Goal: Task Accomplishment & Management: Complete application form

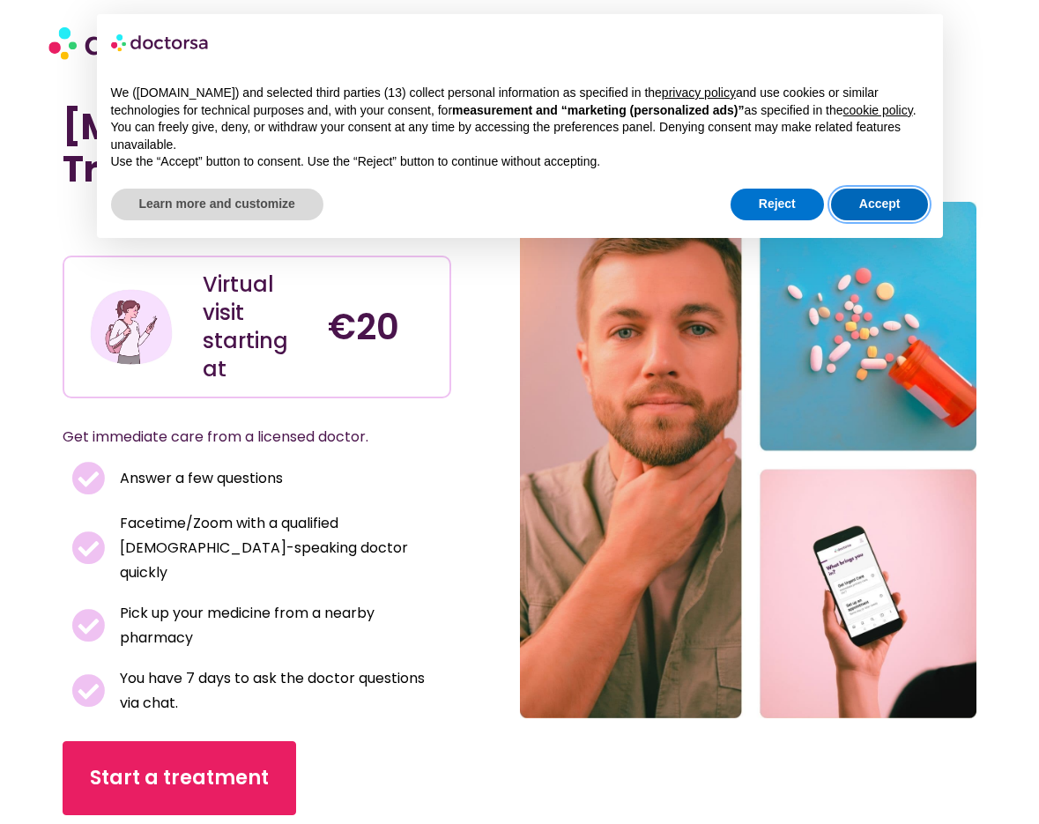
click at [890, 208] on button "Accept" at bounding box center [880, 205] width 98 height 32
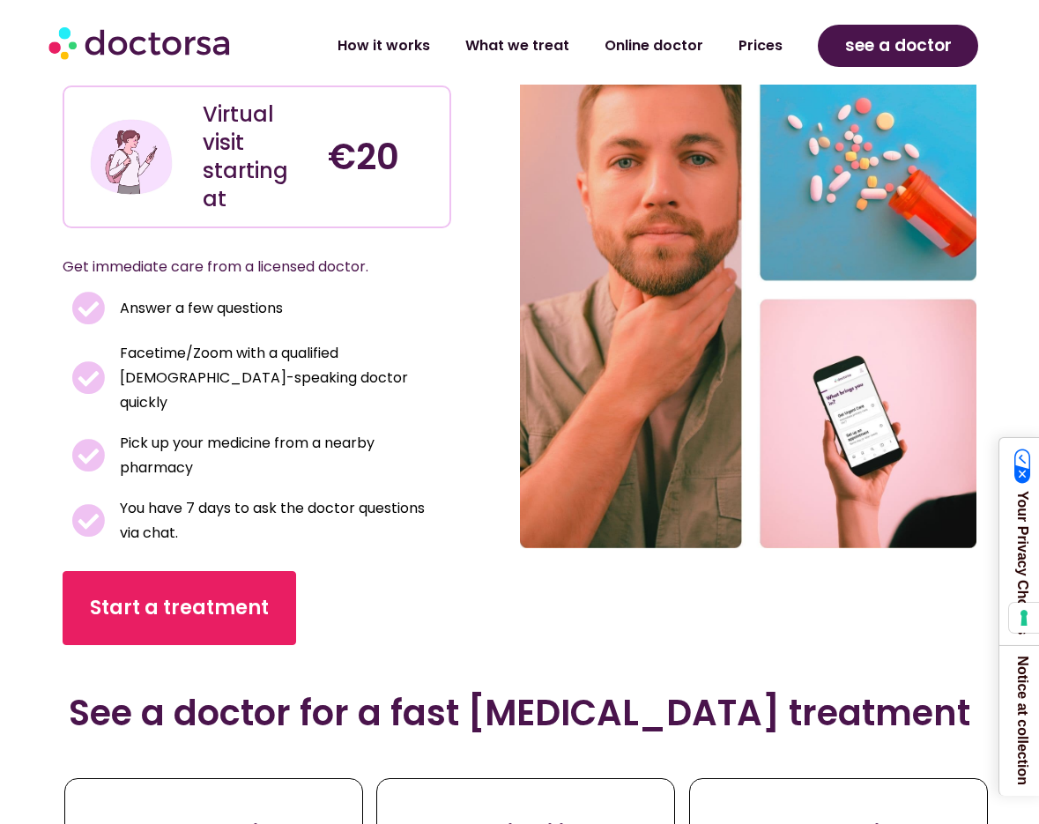
scroll to position [617, 0]
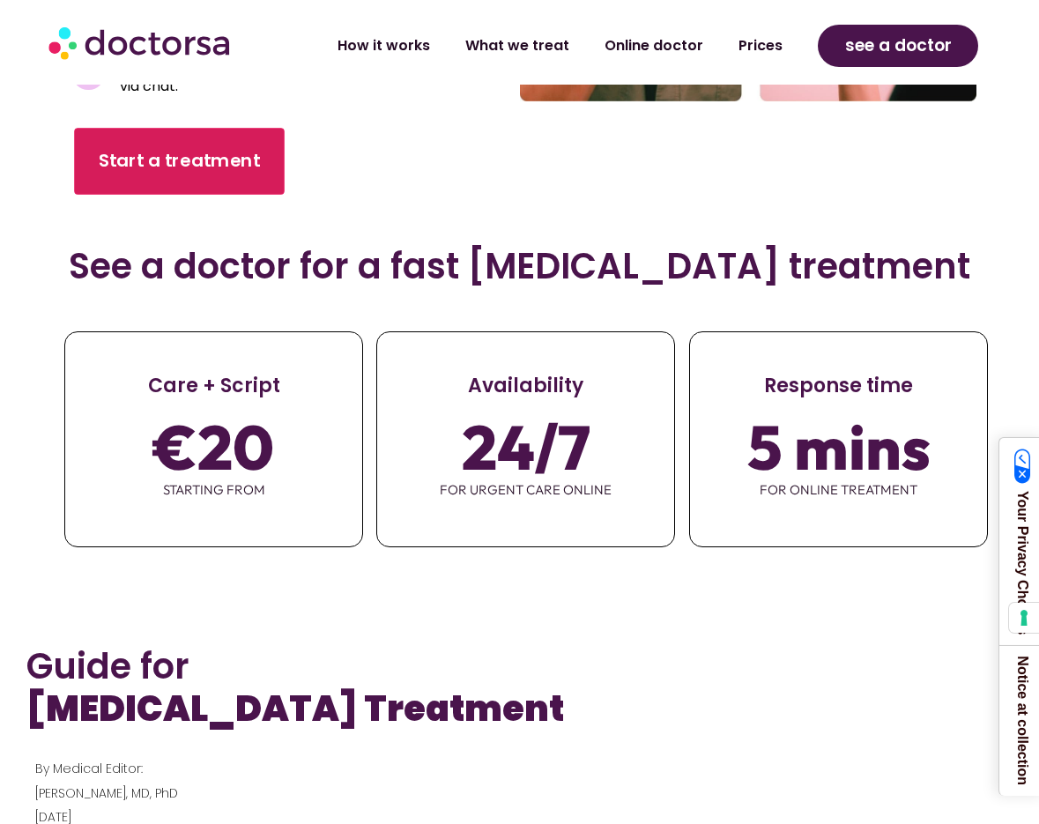
click at [127, 148] on span "Start a treatment" at bounding box center [179, 161] width 161 height 26
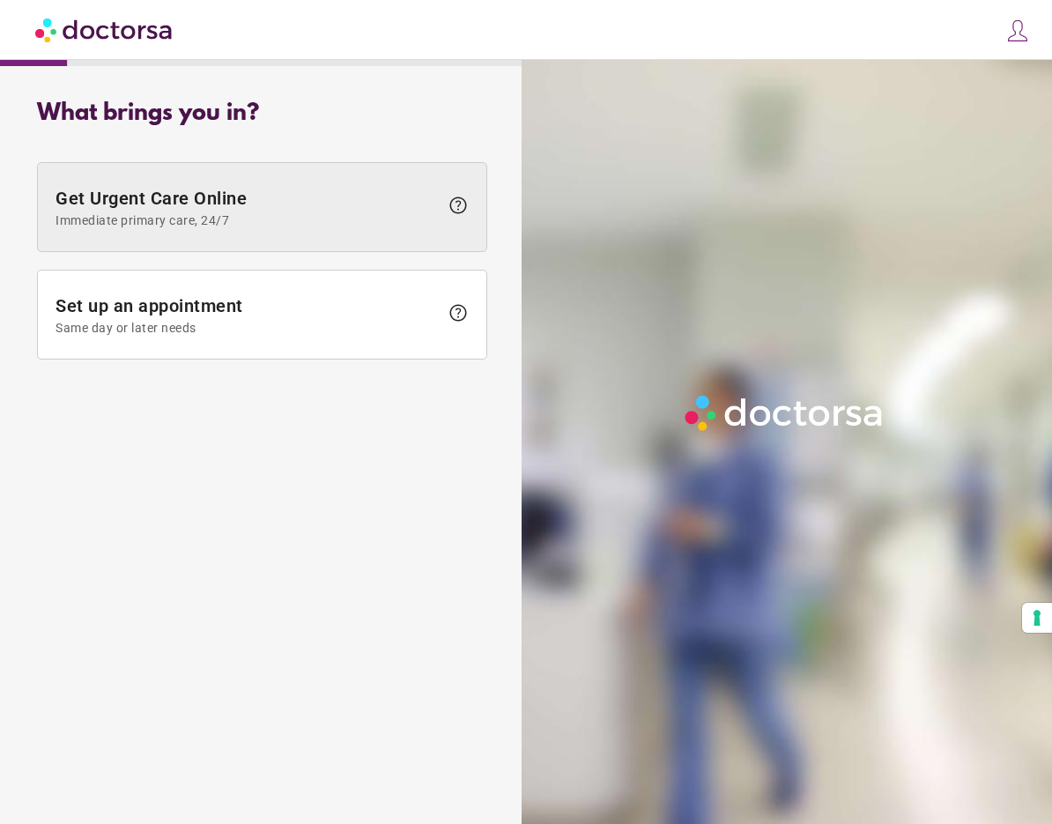
click at [293, 224] on span "Immediate primary care, 24/7" at bounding box center [247, 220] width 383 height 14
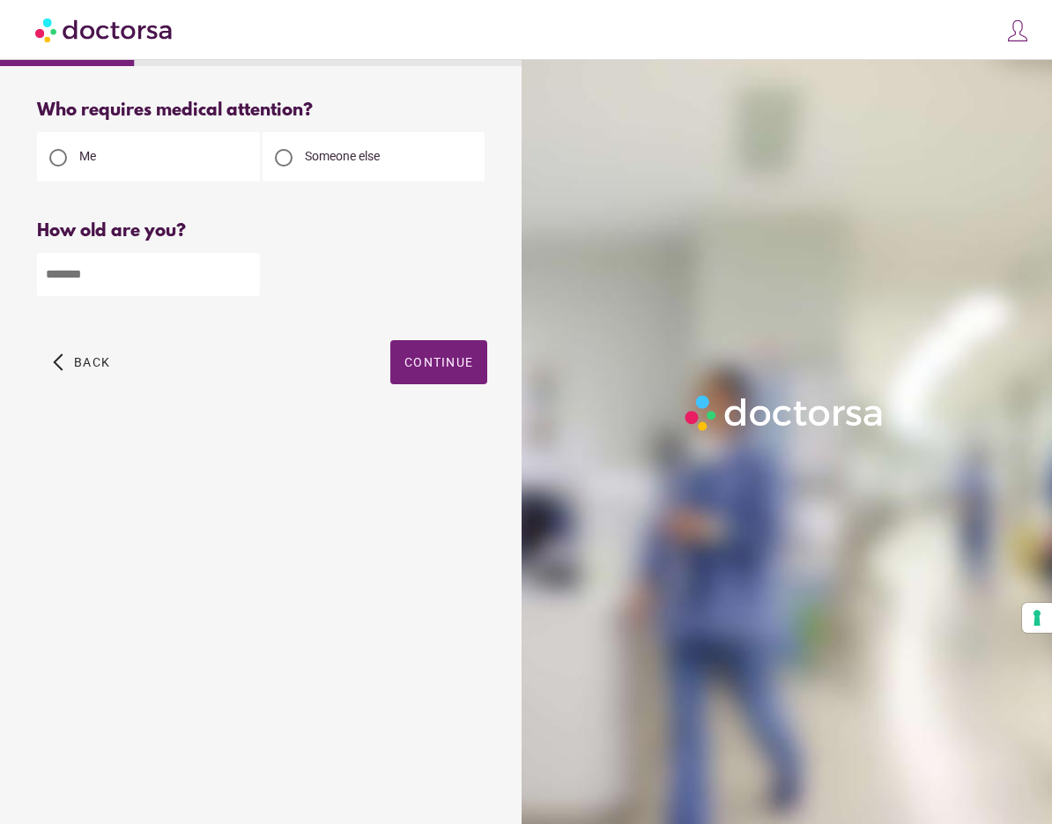
click at [158, 288] on input "number" at bounding box center [148, 274] width 223 height 43
type input "**"
click at [427, 345] on span "button" at bounding box center [438, 362] width 97 height 44
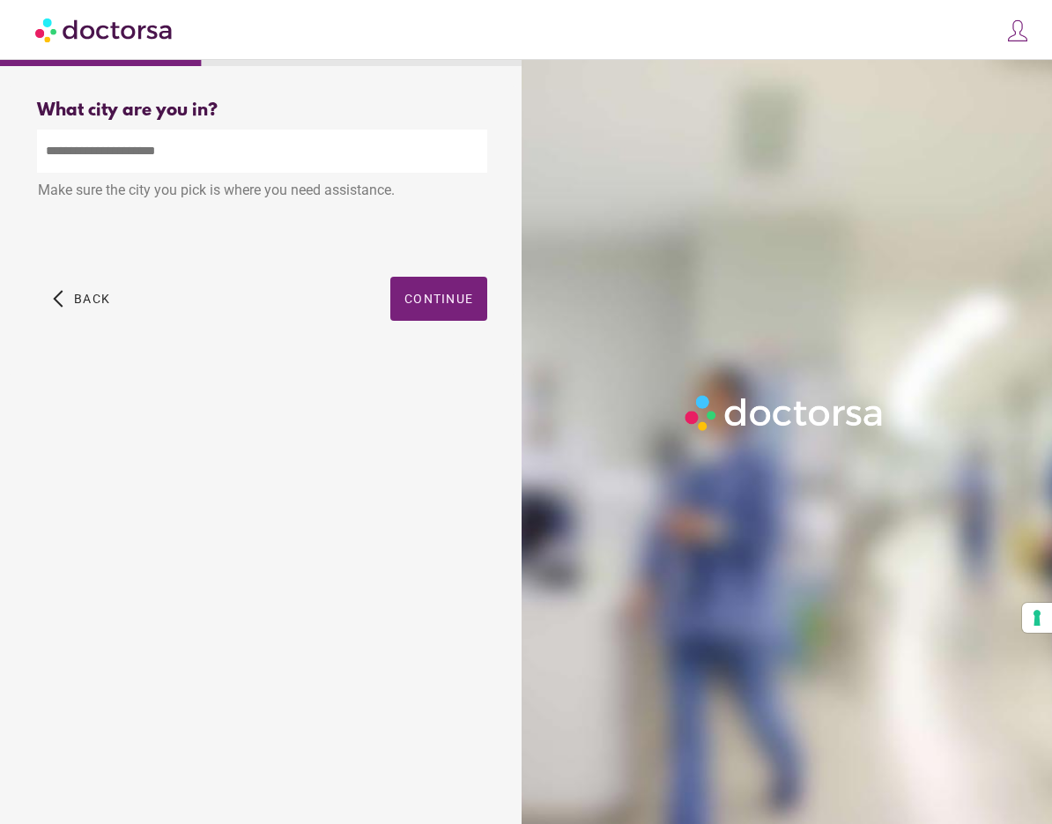
click at [146, 141] on input "text" at bounding box center [262, 151] width 450 height 43
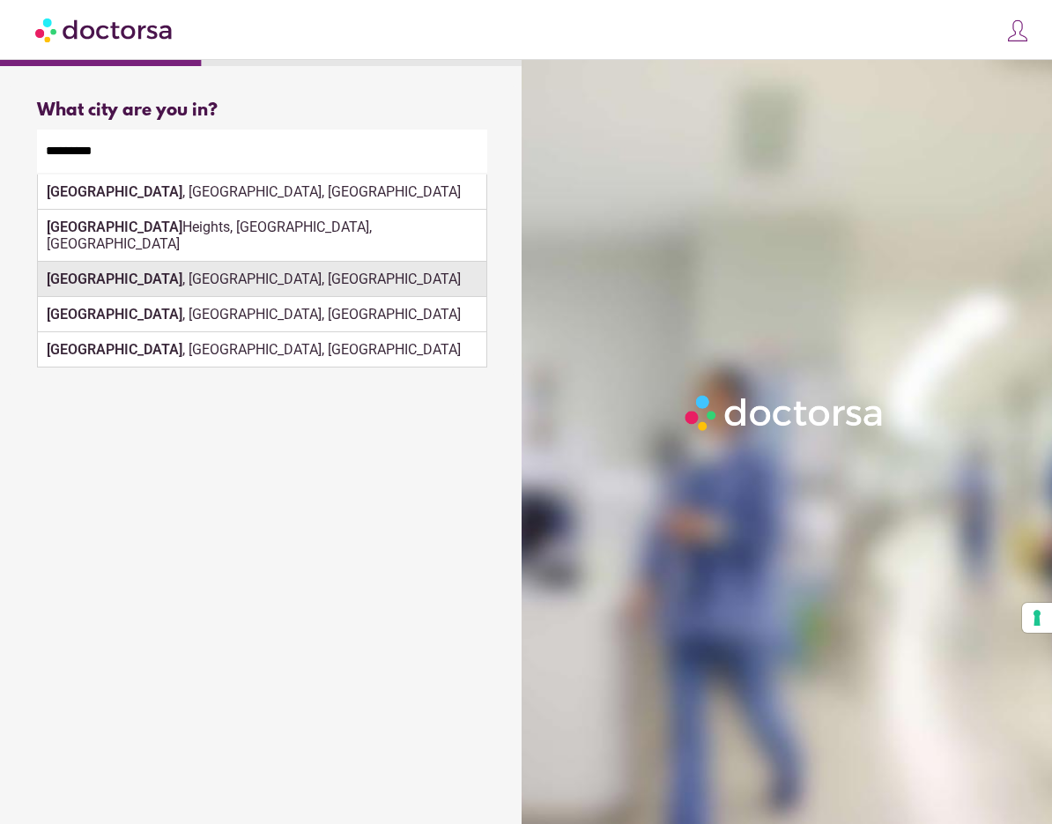
click at [139, 262] on div "Arlington , VA, USA" at bounding box center [262, 279] width 449 height 35
type input "**********"
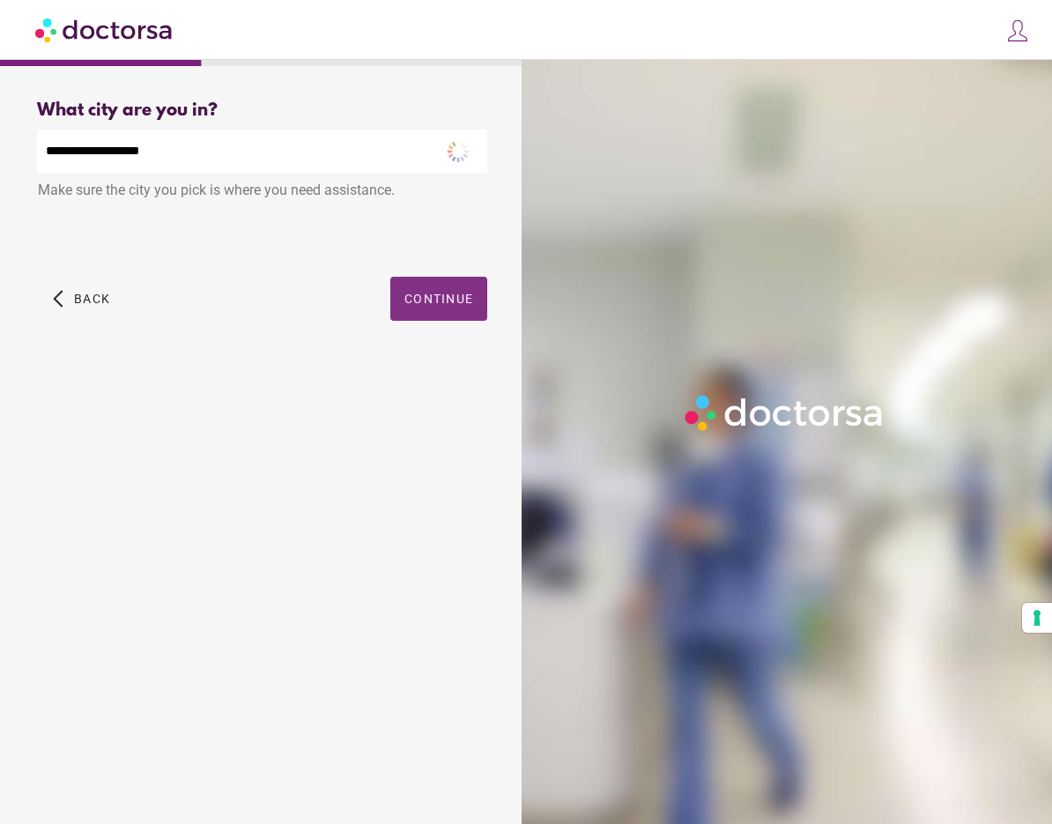
click at [456, 305] on span "Continue" at bounding box center [439, 299] width 69 height 14
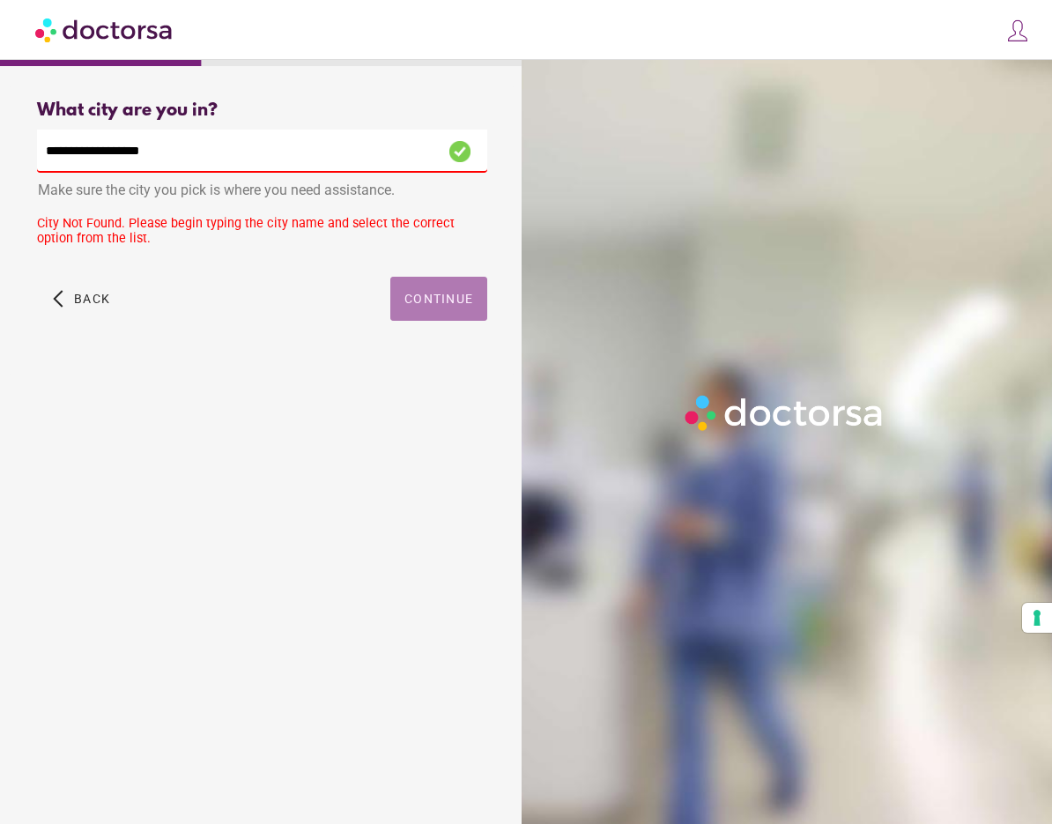
click at [427, 301] on span "Continue" at bounding box center [439, 299] width 69 height 14
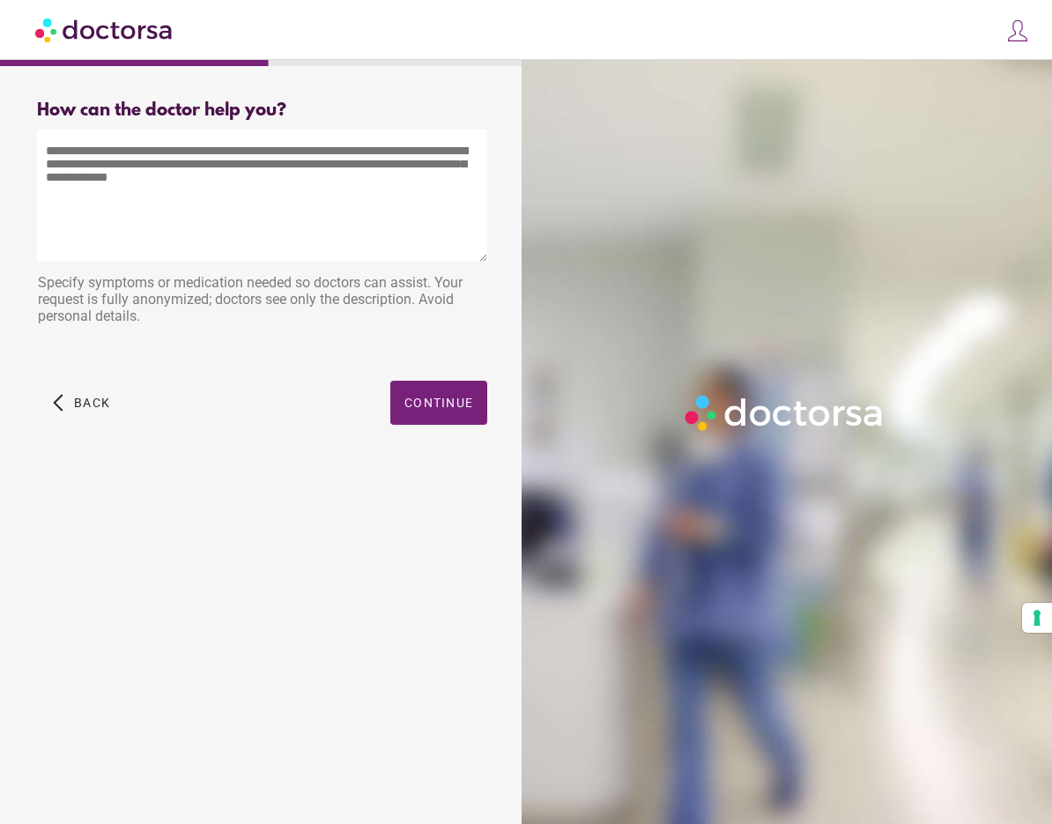
click at [187, 175] on textarea at bounding box center [262, 196] width 450 height 132
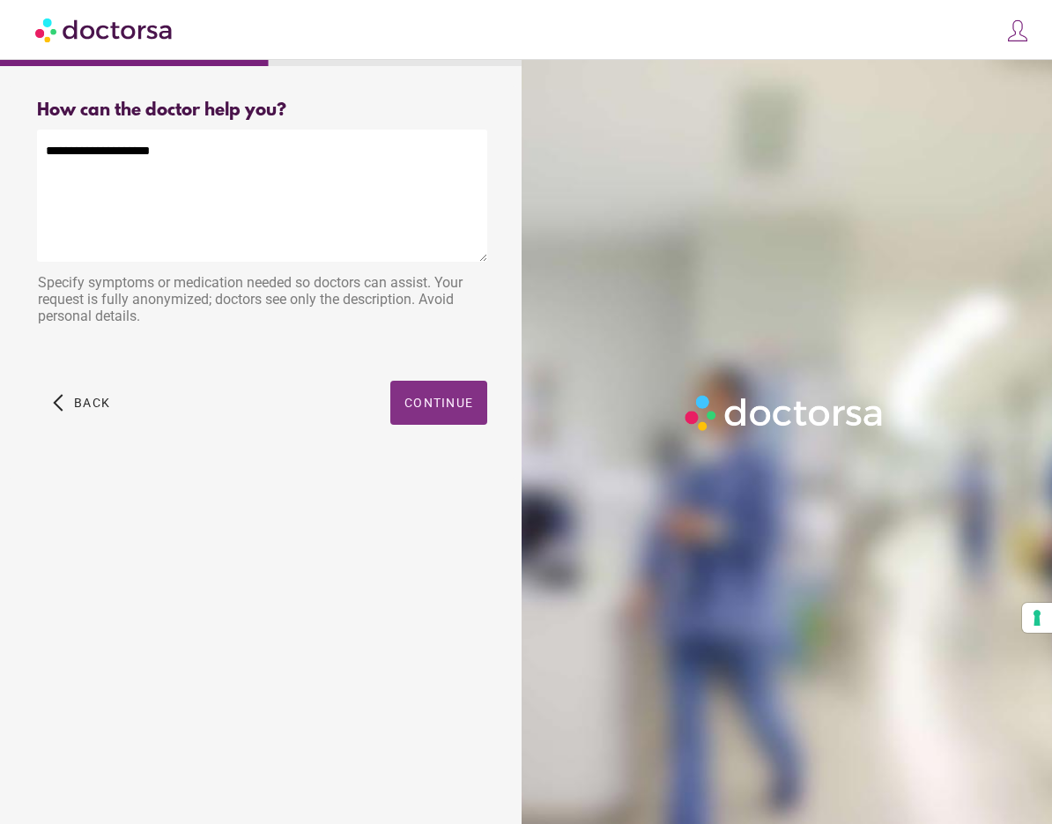
type textarea "**********"
click at [446, 399] on span "Continue" at bounding box center [439, 403] width 69 height 14
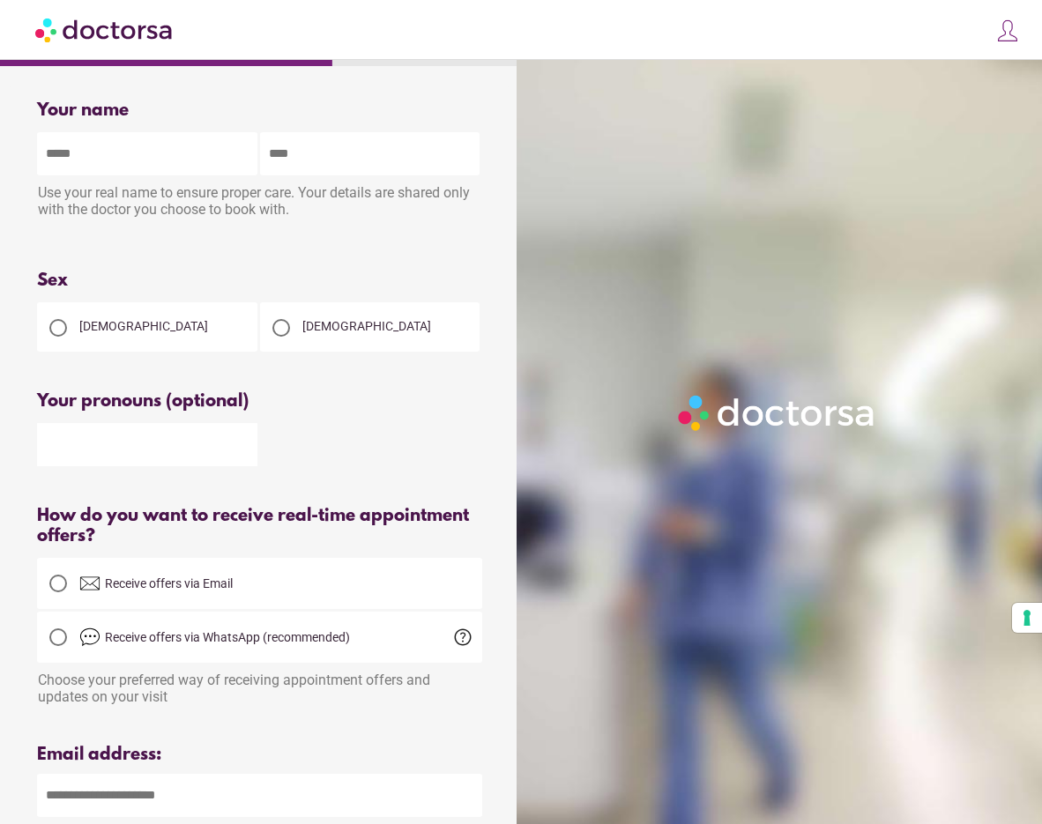
click at [65, 151] on input "text" at bounding box center [147, 153] width 220 height 43
type input "*******"
click at [354, 324] on div "Male" at bounding box center [370, 326] width 220 height 49
click at [287, 336] on div at bounding box center [281, 328] width 18 height 18
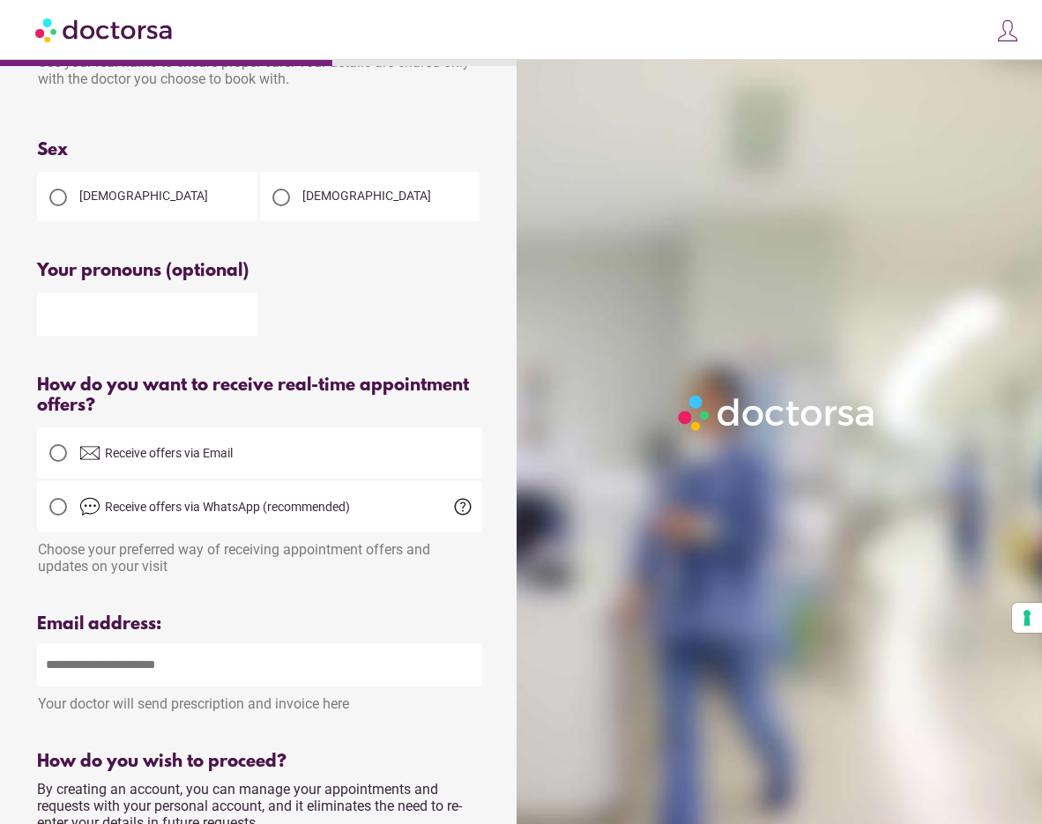
scroll to position [264, 0]
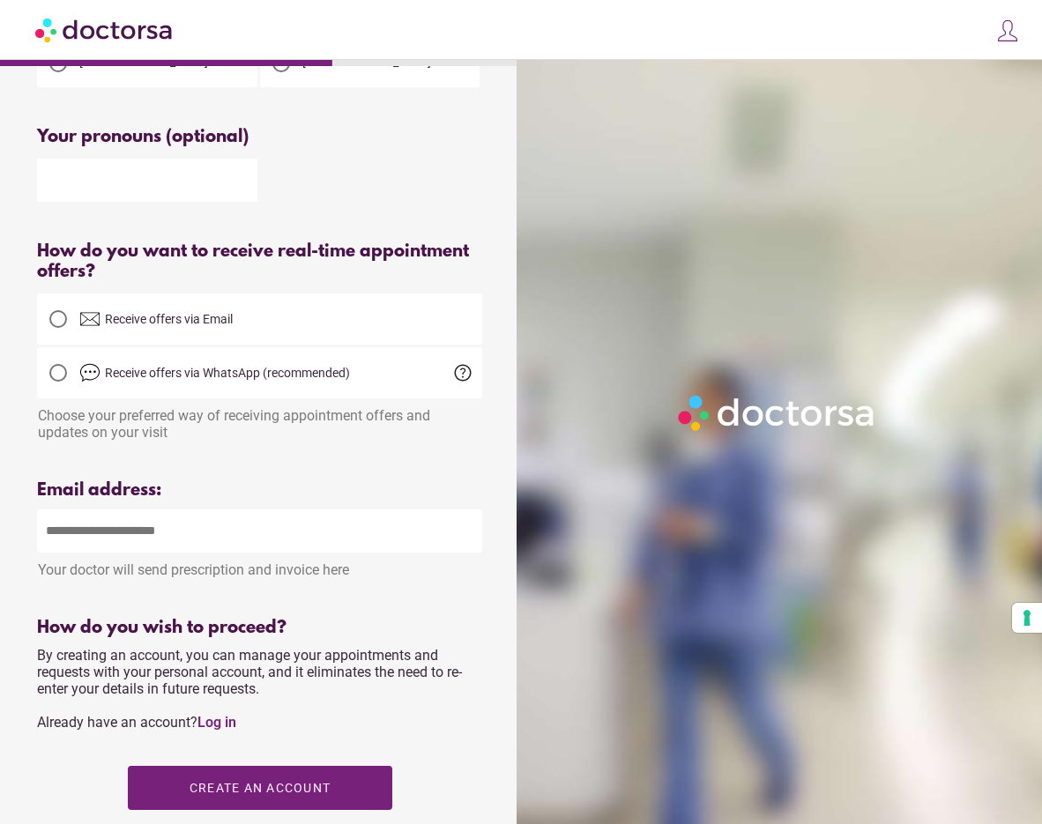
click at [173, 326] on span "Receive offers via Email" at bounding box center [169, 319] width 128 height 14
click at [54, 382] on div at bounding box center [58, 373] width 18 height 18
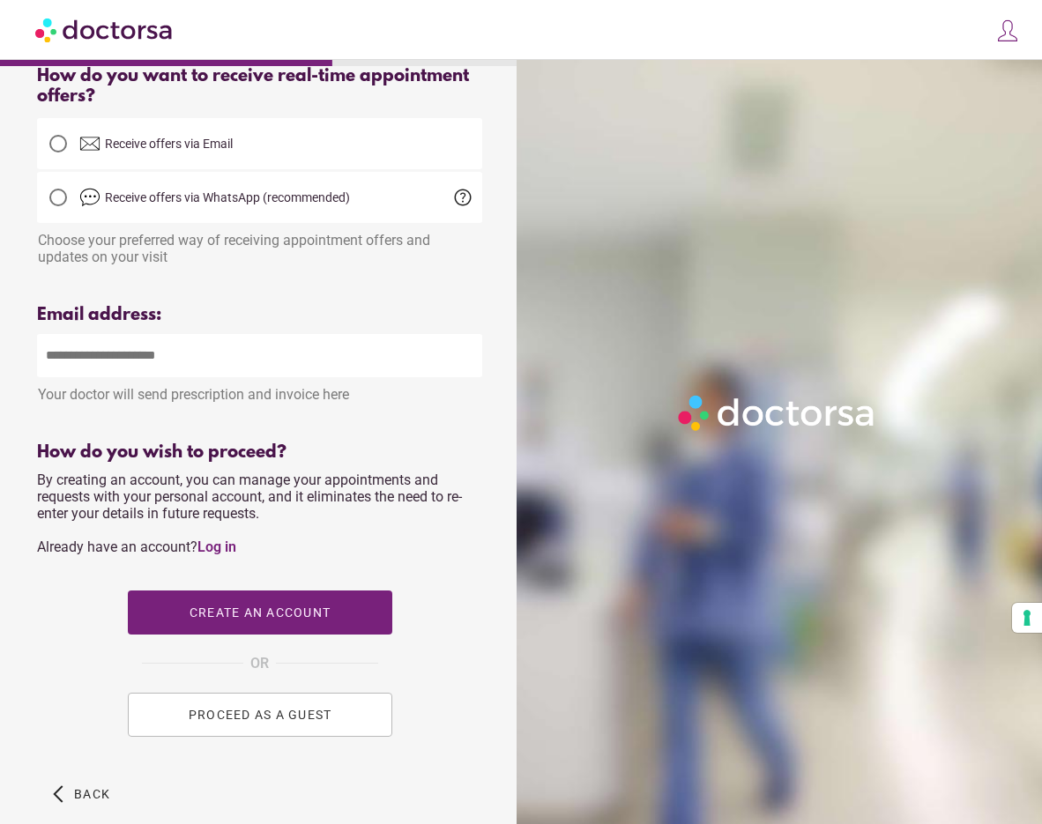
scroll to position [441, 0]
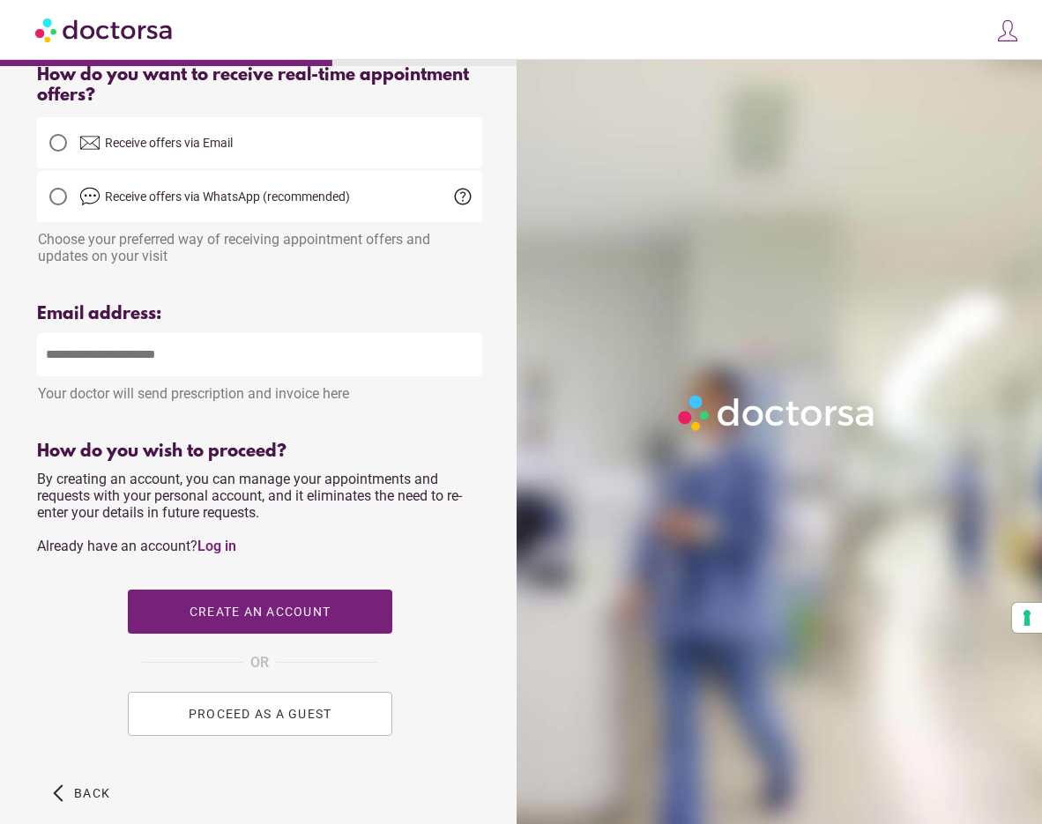
click at [162, 366] on input "email" at bounding box center [259, 354] width 445 height 43
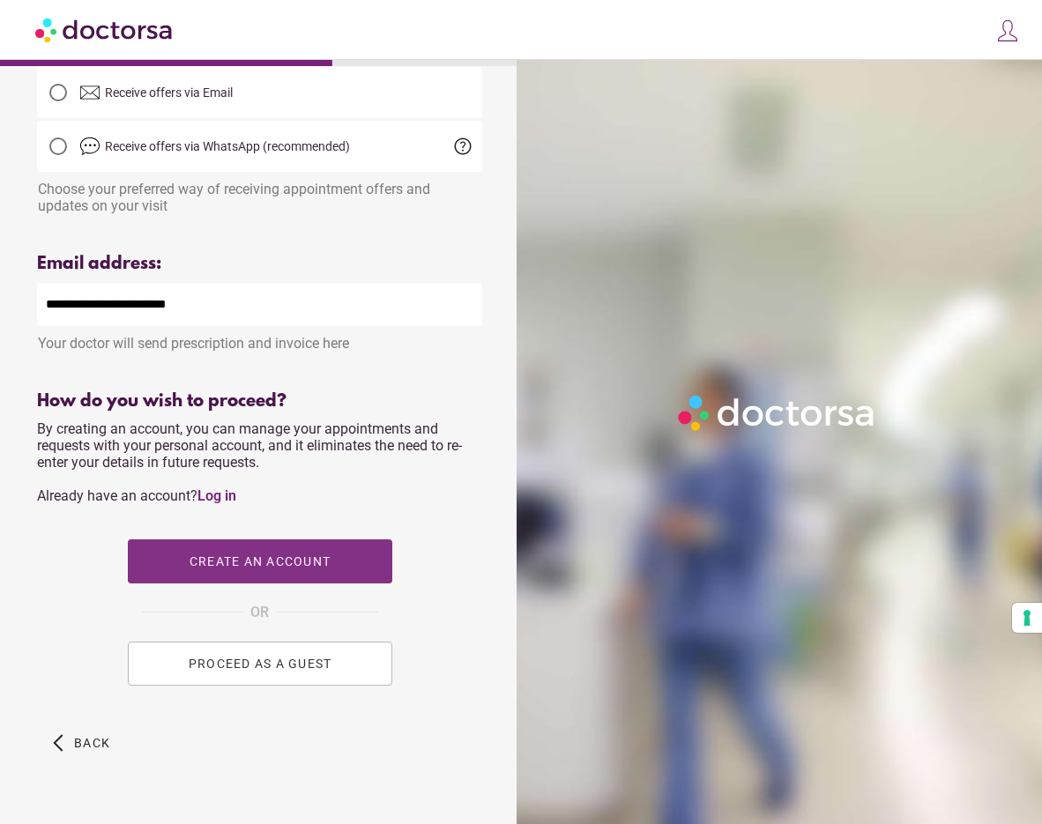
scroll to position [538, 0]
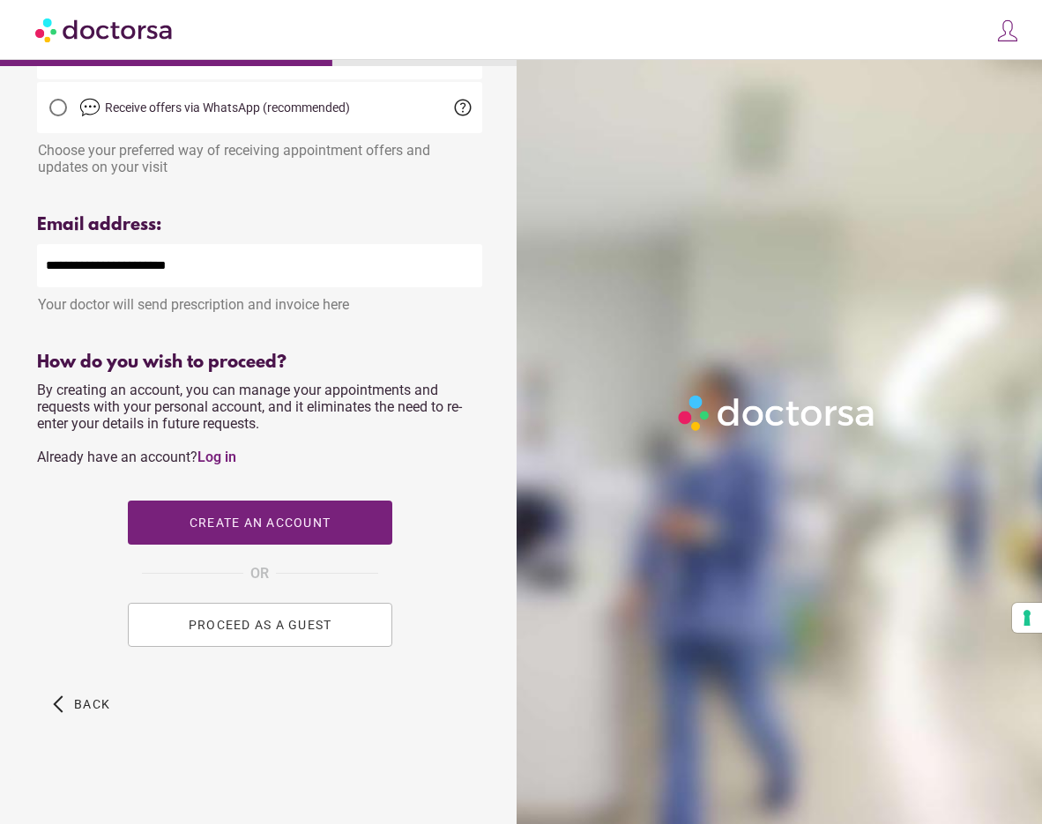
type input "**********"
click at [216, 630] on span "PROCEED AS A GUEST" at bounding box center [260, 625] width 144 height 14
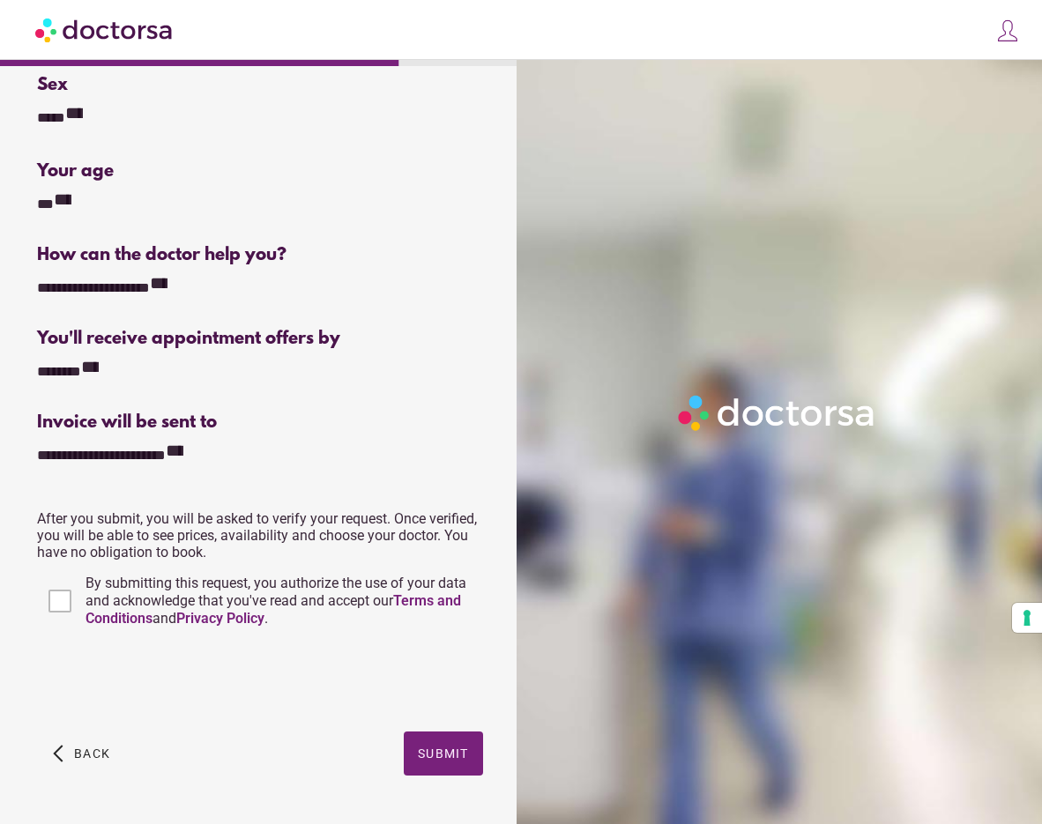
scroll to position [212, 0]
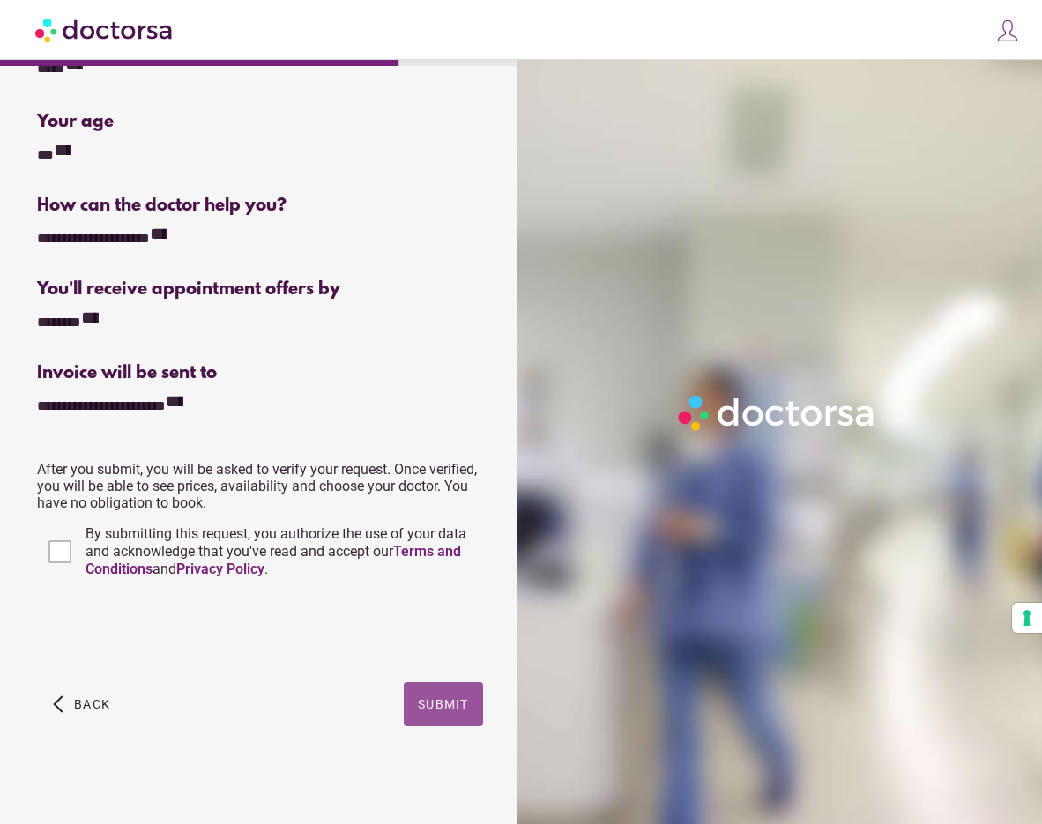
click at [456, 713] on span "button" at bounding box center [443, 704] width 79 height 44
